Goal: Information Seeking & Learning: Learn about a topic

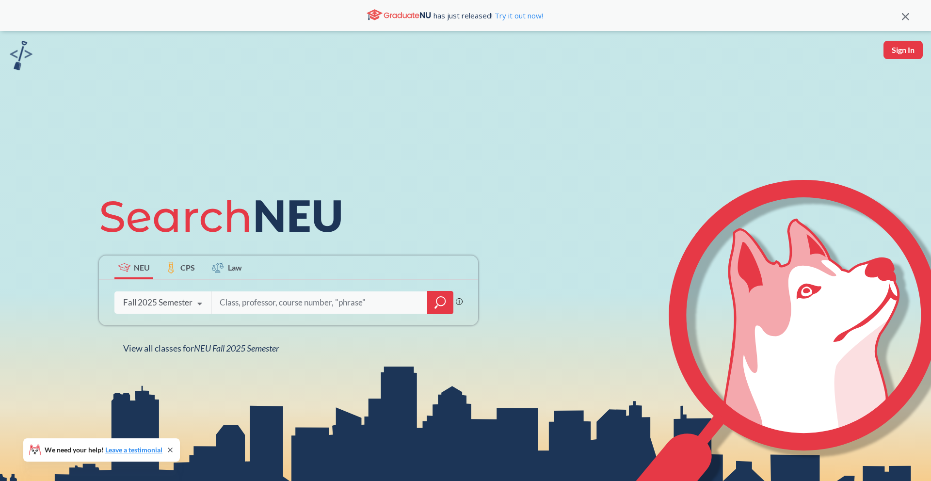
click at [291, 305] on input "search" at bounding box center [320, 303] width 202 height 20
type input "ME 5250"
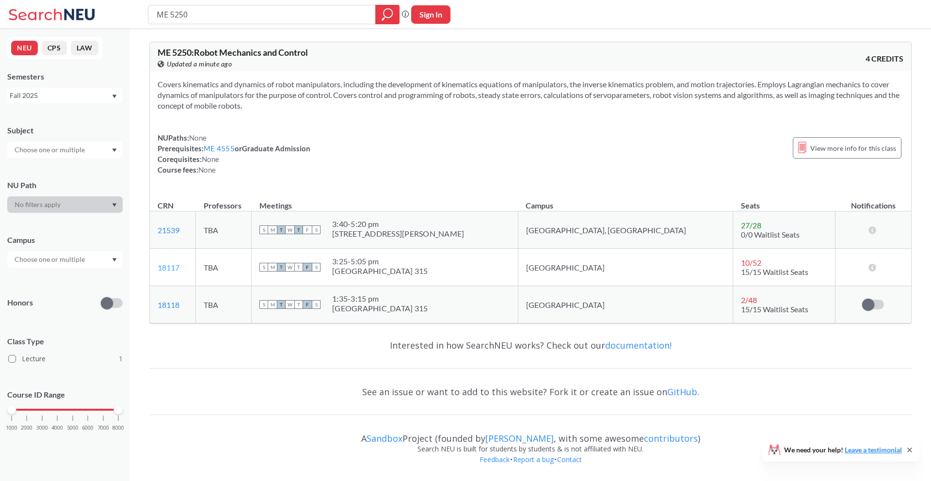
click at [173, 266] on link "18117" at bounding box center [169, 267] width 22 height 9
click at [176, 306] on link "18118" at bounding box center [169, 304] width 22 height 9
click at [847, 147] on span "View more info for this class" at bounding box center [854, 148] width 86 height 12
